Goal: Navigation & Orientation: Find specific page/section

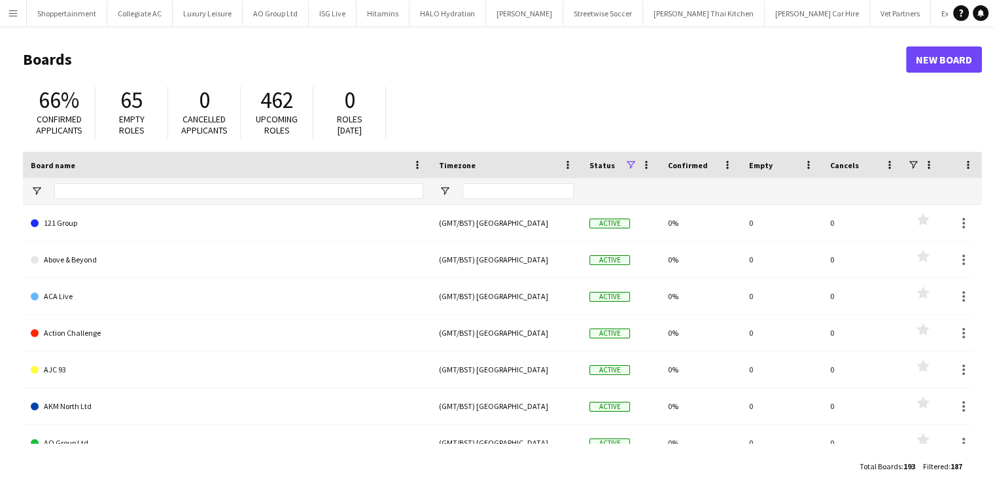
click at [14, 9] on app-icon "Menu" at bounding box center [13, 13] width 10 height 10
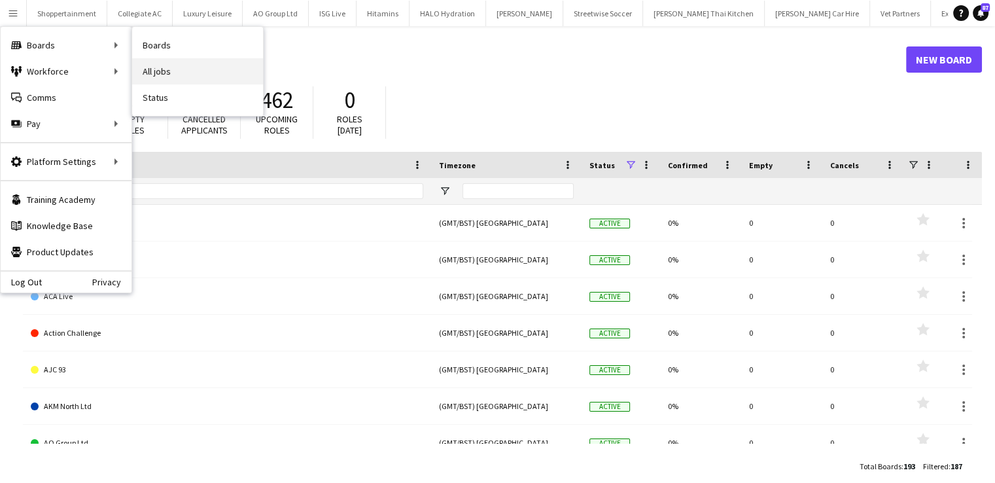
click at [162, 64] on link "All jobs" at bounding box center [197, 71] width 131 height 26
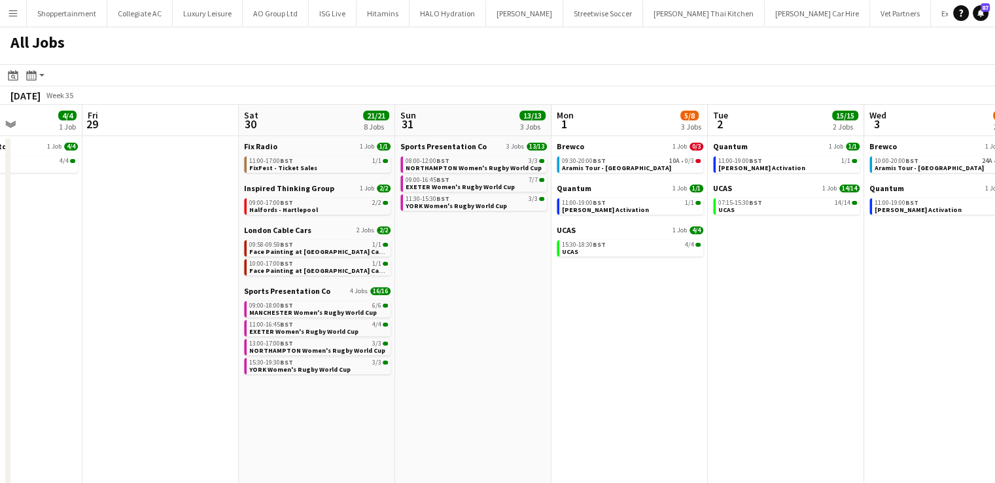
scroll to position [0, 443]
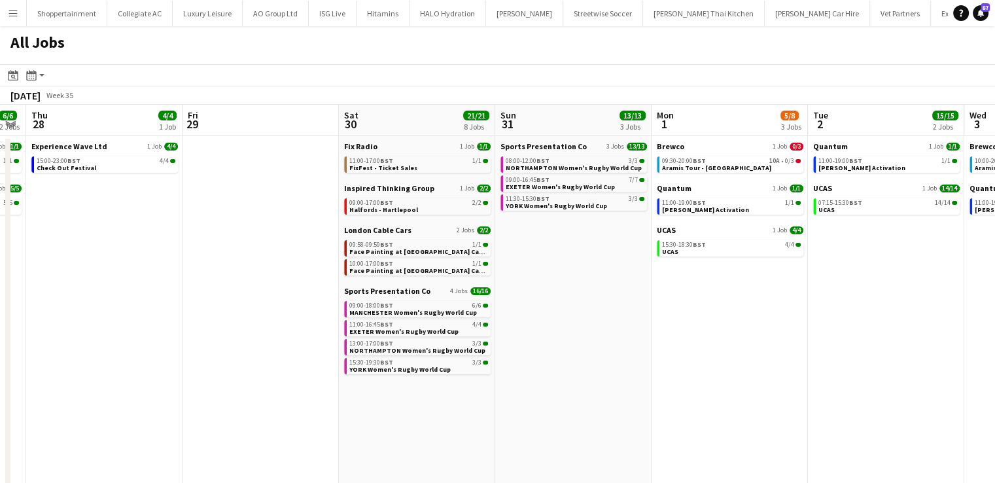
drag, startPoint x: 603, startPoint y: 274, endPoint x: 160, endPoint y: 239, distance: 444.1
click at [160, 239] on app-calendar-viewport "Mon 25 16/16 4 Jobs Tue 26 Wed 27 6/6 2 Jobs Thu 28 4/4 1 Job Fri 29 Sat 30 21/…" at bounding box center [497, 380] width 995 height 551
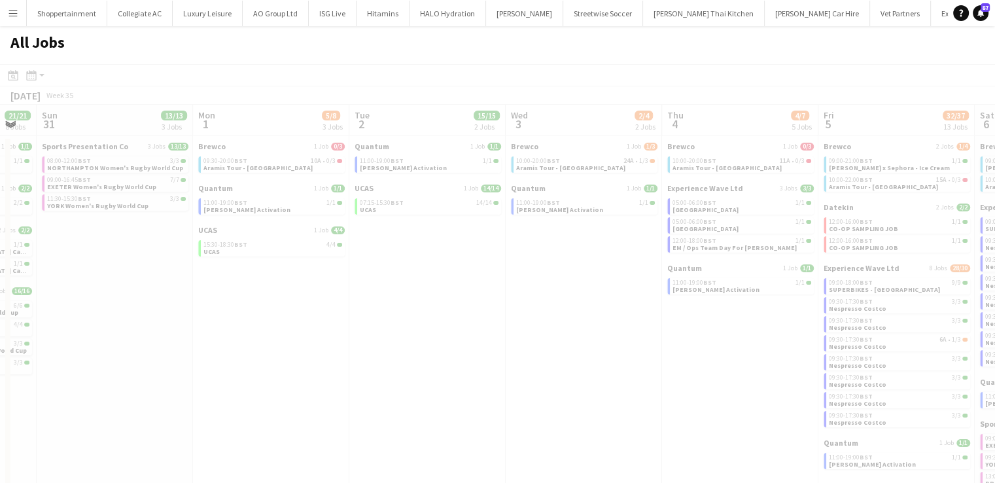
scroll to position [0, 457]
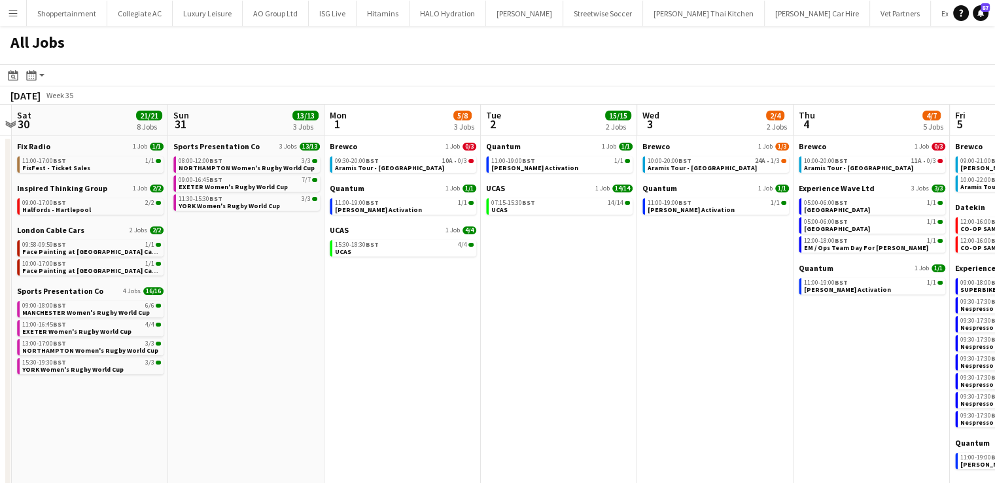
drag, startPoint x: 756, startPoint y: 346, endPoint x: 429, endPoint y: 233, distance: 346.0
click at [423, 232] on app-calendar-viewport "Wed 27 6/6 2 Jobs Thu 28 4/4 1 Job Fri 29 Sat 30 21/21 8 Jobs Sun 31 13/13 3 Jo…" at bounding box center [497, 380] width 995 height 551
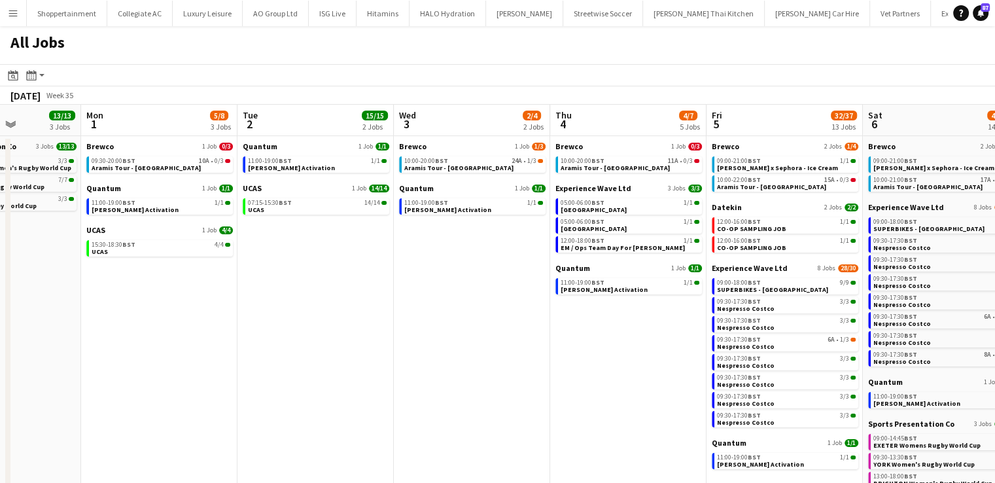
scroll to position [0, 397]
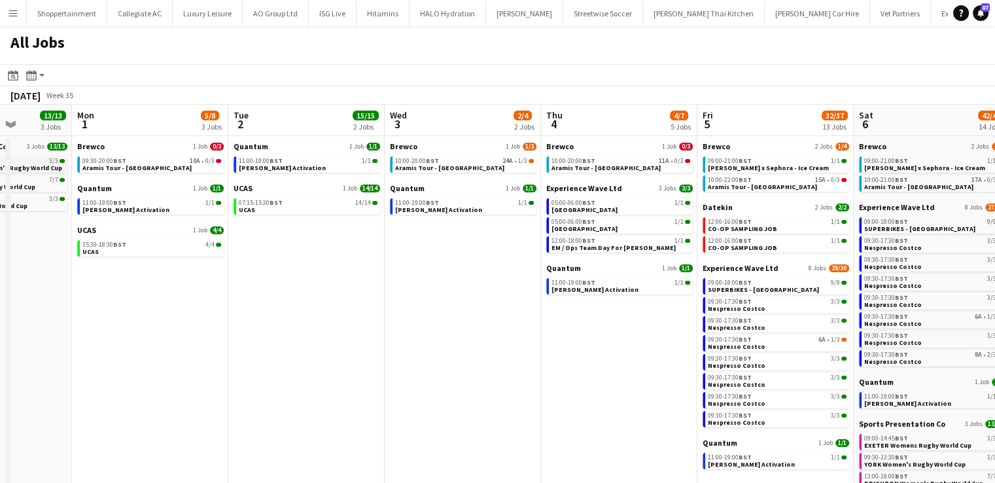
drag, startPoint x: 262, startPoint y: 208, endPoint x: 0, endPoint y: 159, distance: 266.2
click at [86, 186] on app-calendar-viewport "Fri 29 Sat 30 21/21 8 Jobs Sun 31 13/13 3 Jobs Mon 1 5/8 3 Jobs Tue 2 15/15 2 J…" at bounding box center [497, 380] width 995 height 551
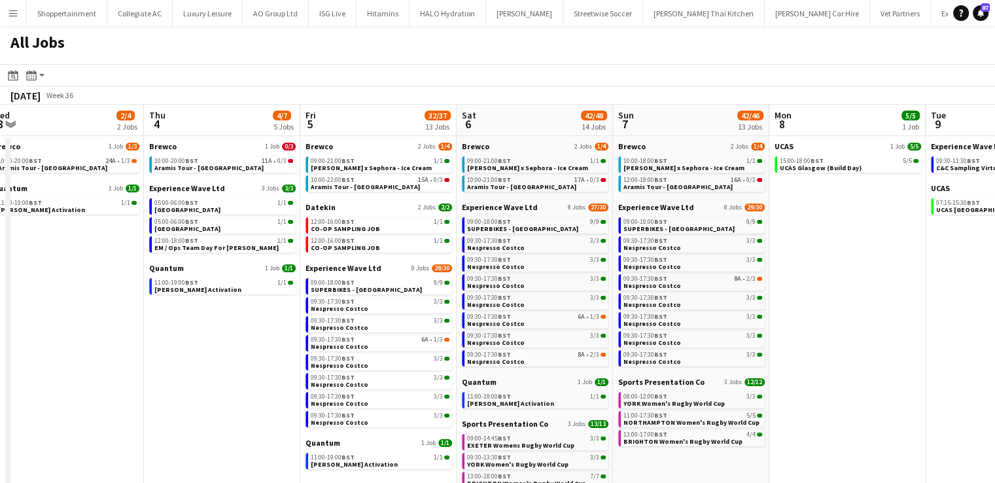
scroll to position [0, 589]
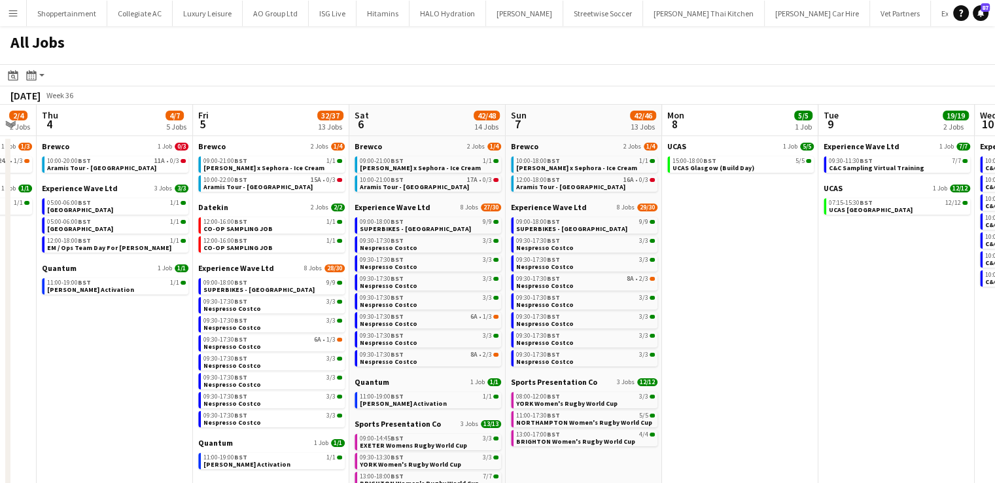
drag, startPoint x: 535, startPoint y: 341, endPoint x: 37, endPoint y: 262, distance: 504.6
click at [37, 262] on app-calendar-viewport "Sun 31 13/13 3 Jobs Mon 1 5/8 3 Jobs Tue 2 15/15 2 Jobs Wed 3 2/4 2 Jobs Thu 4 …" at bounding box center [497, 380] width 995 height 551
